Goal: Task Accomplishment & Management: Use online tool/utility

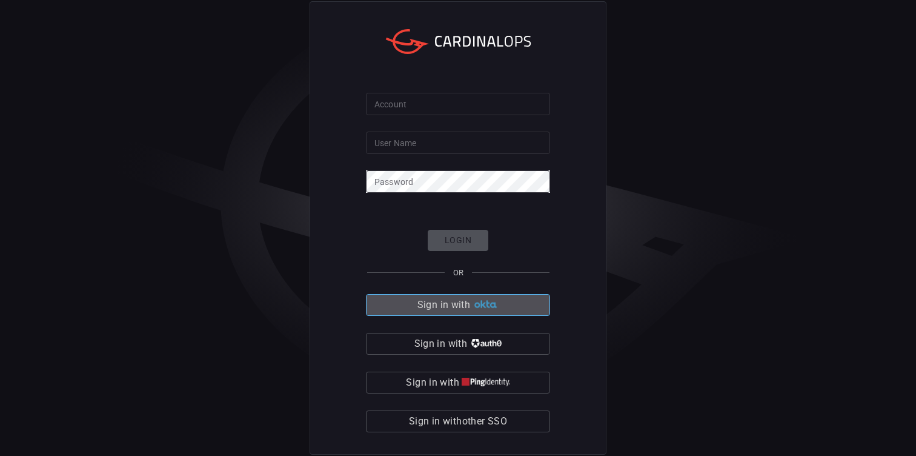
click at [416, 307] on button "Sign in with" at bounding box center [458, 305] width 184 height 22
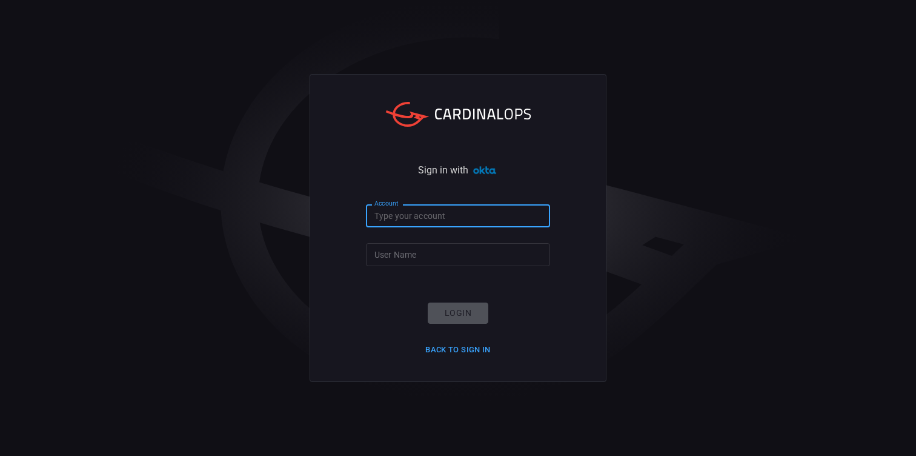
click at [406, 213] on input "Account" at bounding box center [458, 215] width 184 height 22
click at [403, 221] on input "Account" at bounding box center [458, 215] width 184 height 22
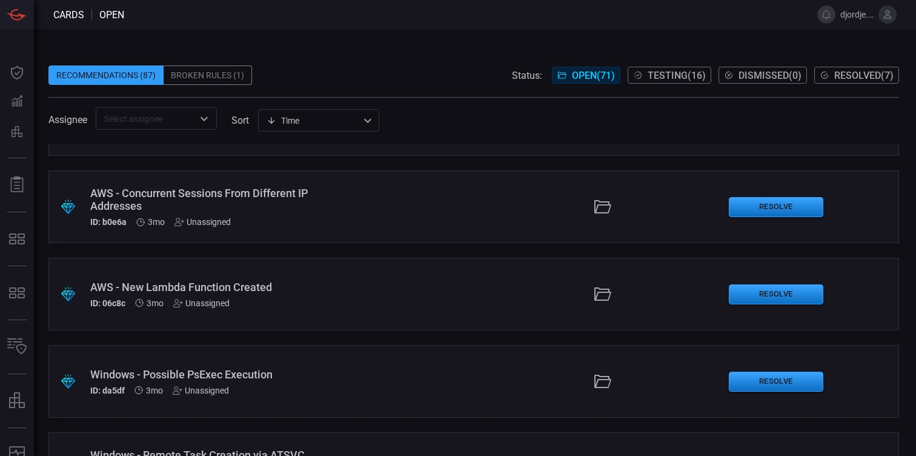
scroll to position [5359, 0]
